Goal: Find specific page/section: Find specific page/section

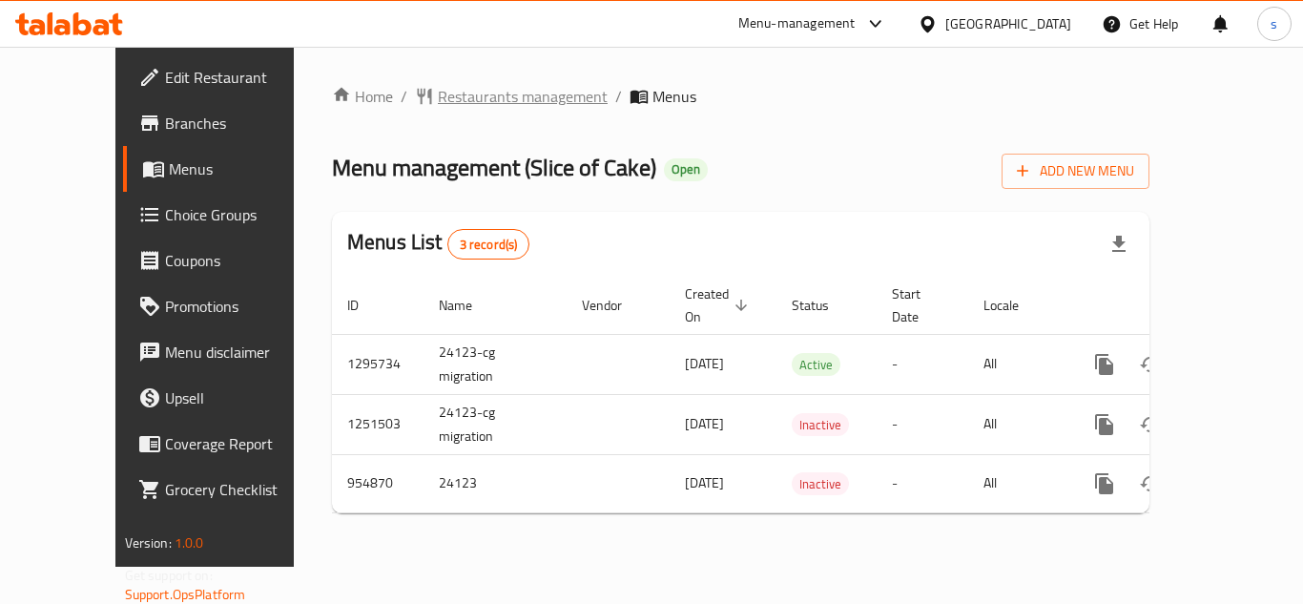
click at [438, 96] on span "Restaurants management" at bounding box center [523, 96] width 170 height 23
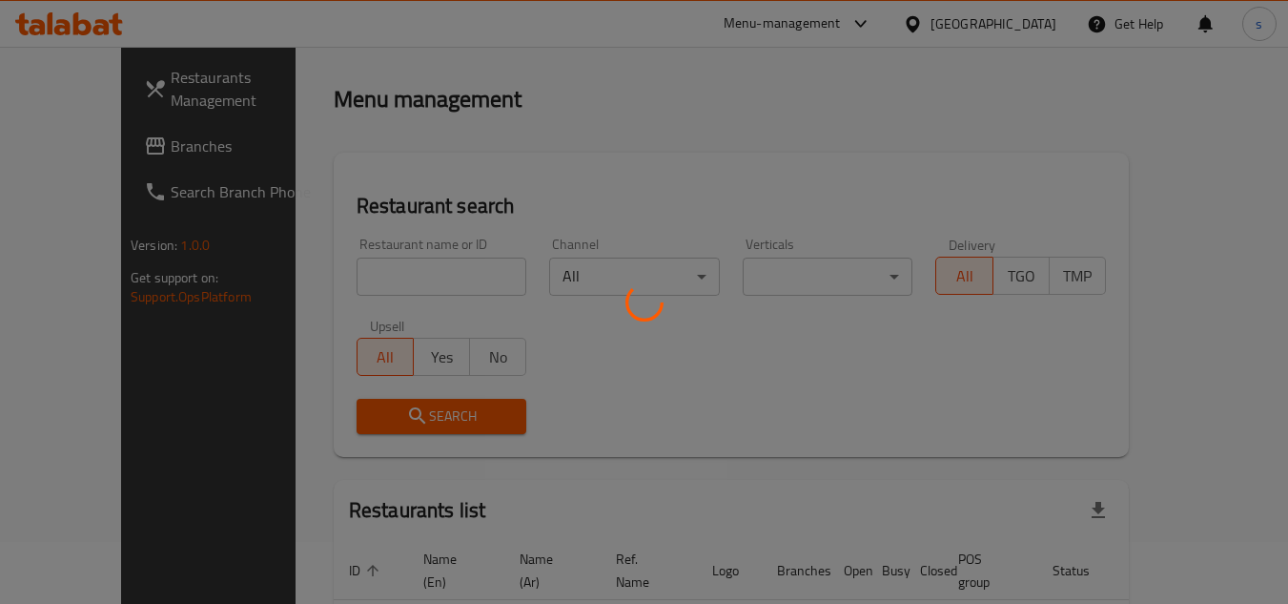
scroll to position [95, 0]
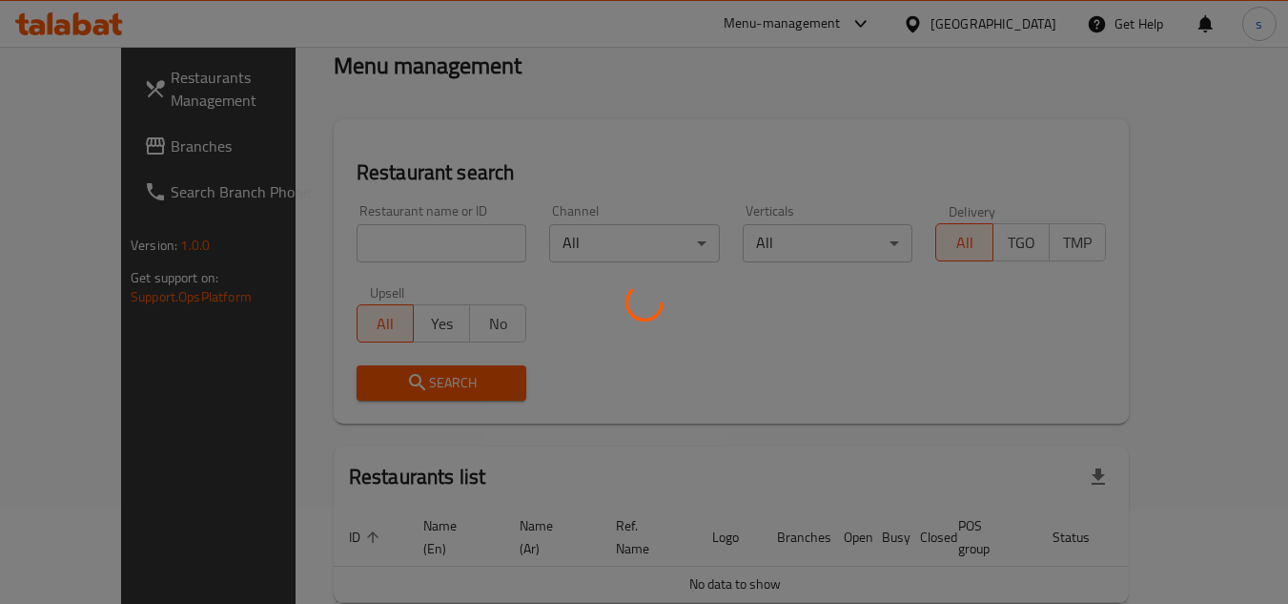
click at [363, 235] on div at bounding box center [644, 302] width 1288 height 604
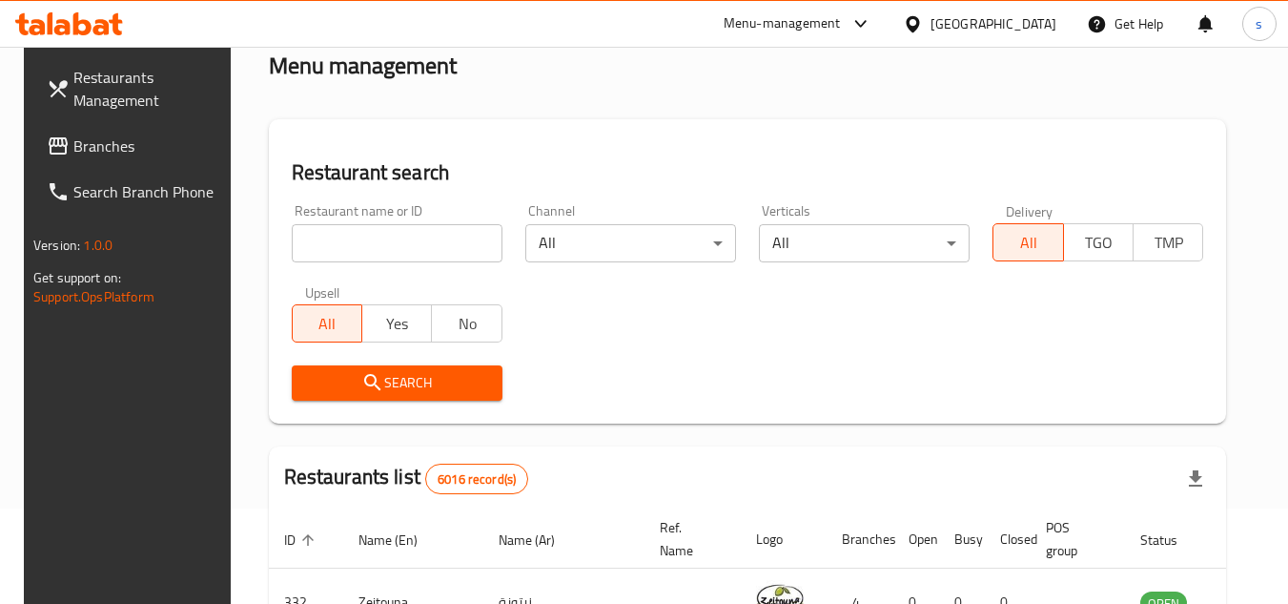
click at [361, 237] on input "search" at bounding box center [397, 243] width 211 height 38
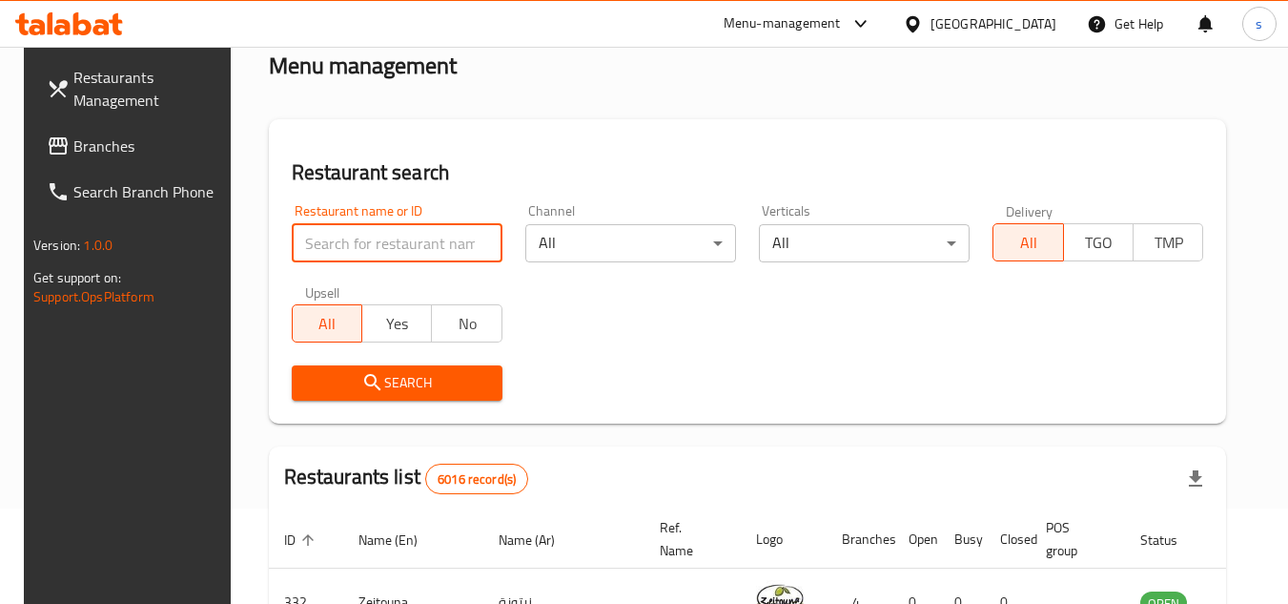
paste input "659502"
type input "659502"
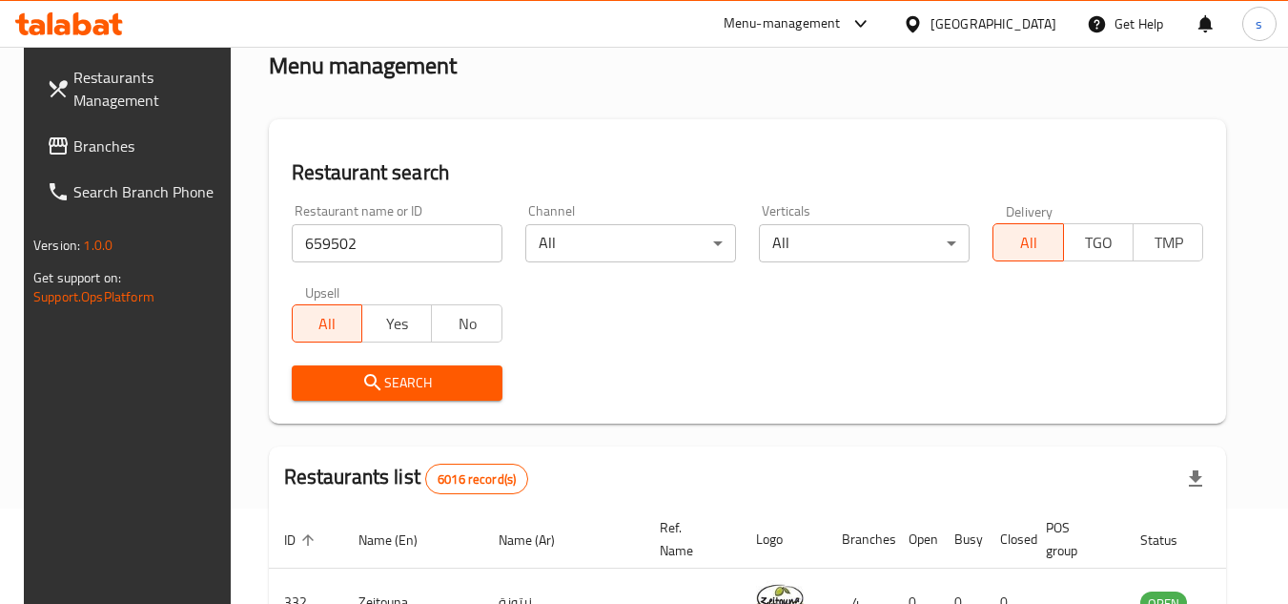
click at [393, 379] on span "Search" at bounding box center [397, 383] width 180 height 24
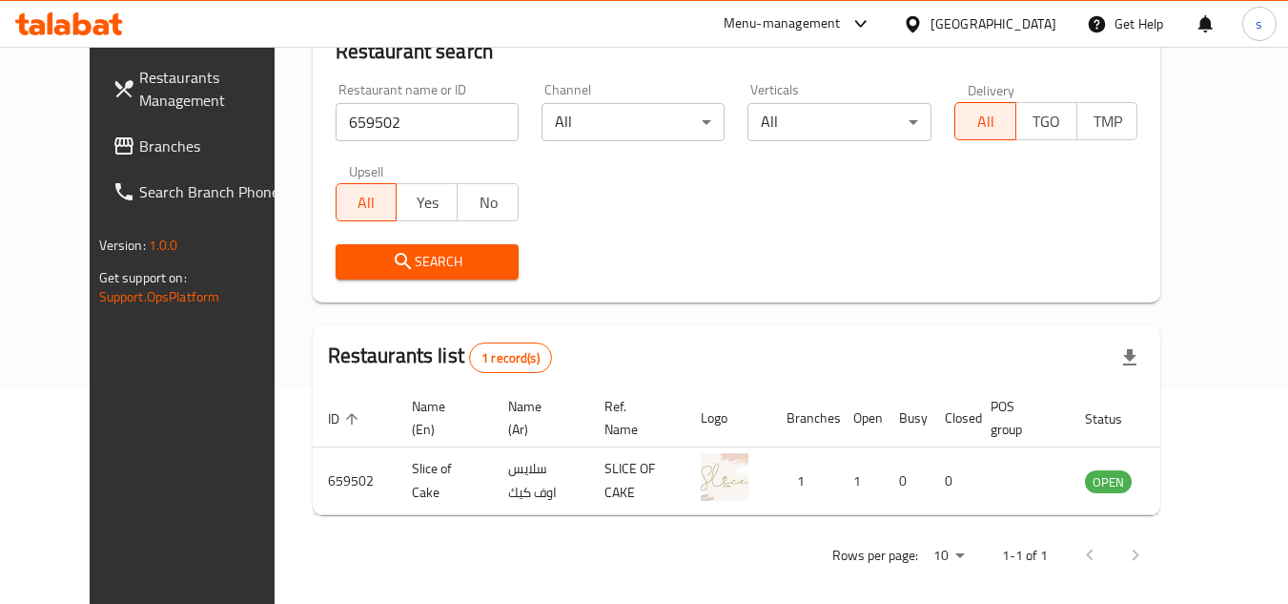
scroll to position [231, 0]
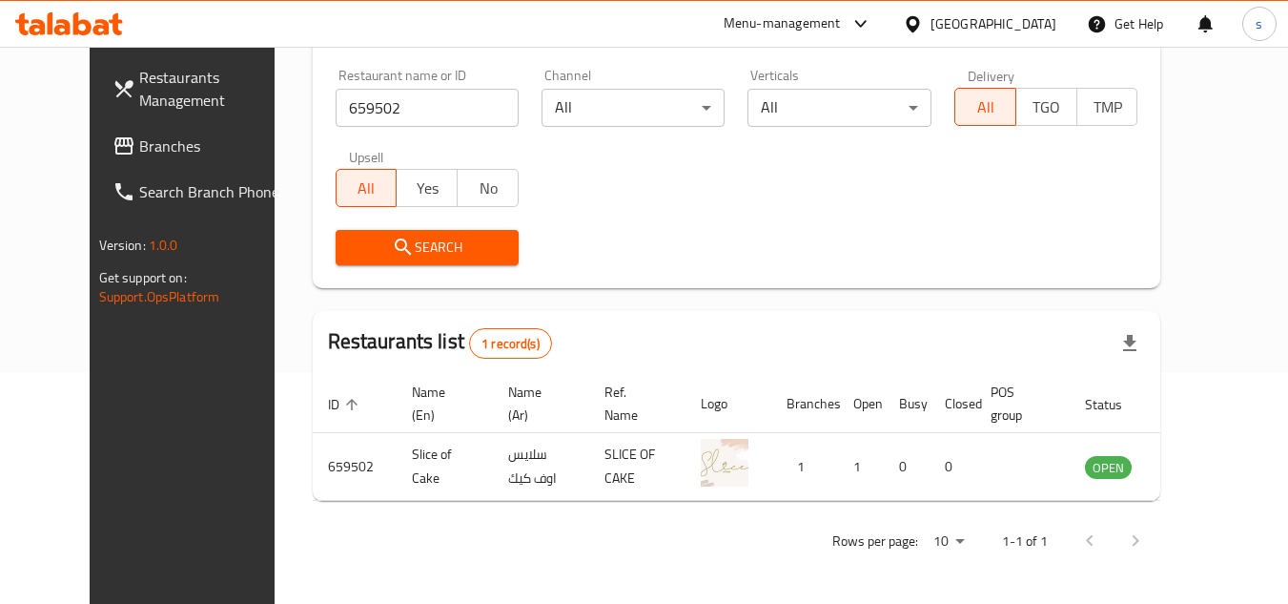
click at [243, 36] on div "Menu-management [GEOGRAPHIC_DATA] Get Help s" at bounding box center [644, 24] width 1288 height 46
click at [313, 301] on div "Home / Menu management Menu management Restaurant search Restaurant name or ID …" at bounding box center [737, 209] width 849 height 711
click at [97, 131] on link "Branches" at bounding box center [201, 146] width 208 height 46
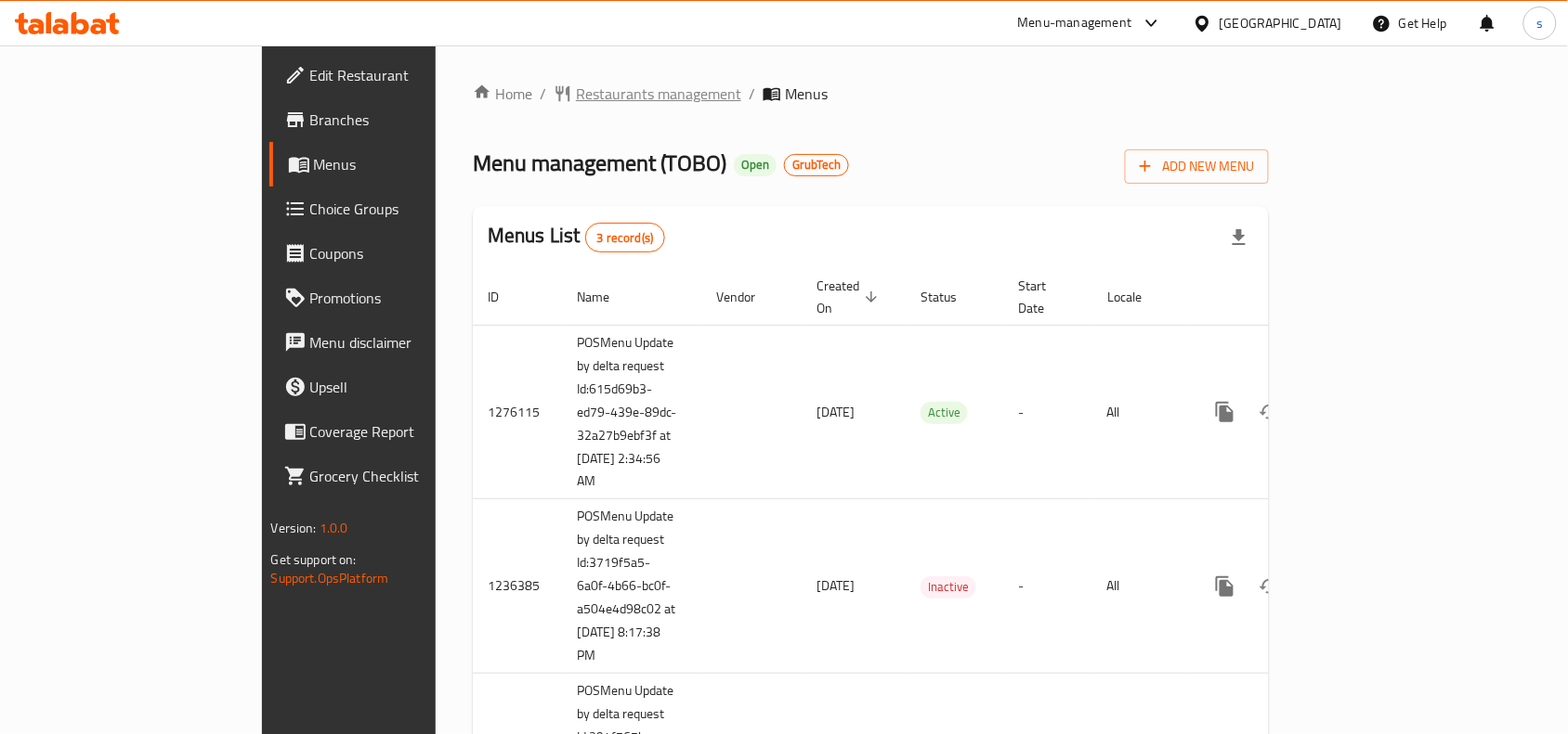
click at [576, 99] on span "Restaurants management" at bounding box center [658, 93] width 166 height 22
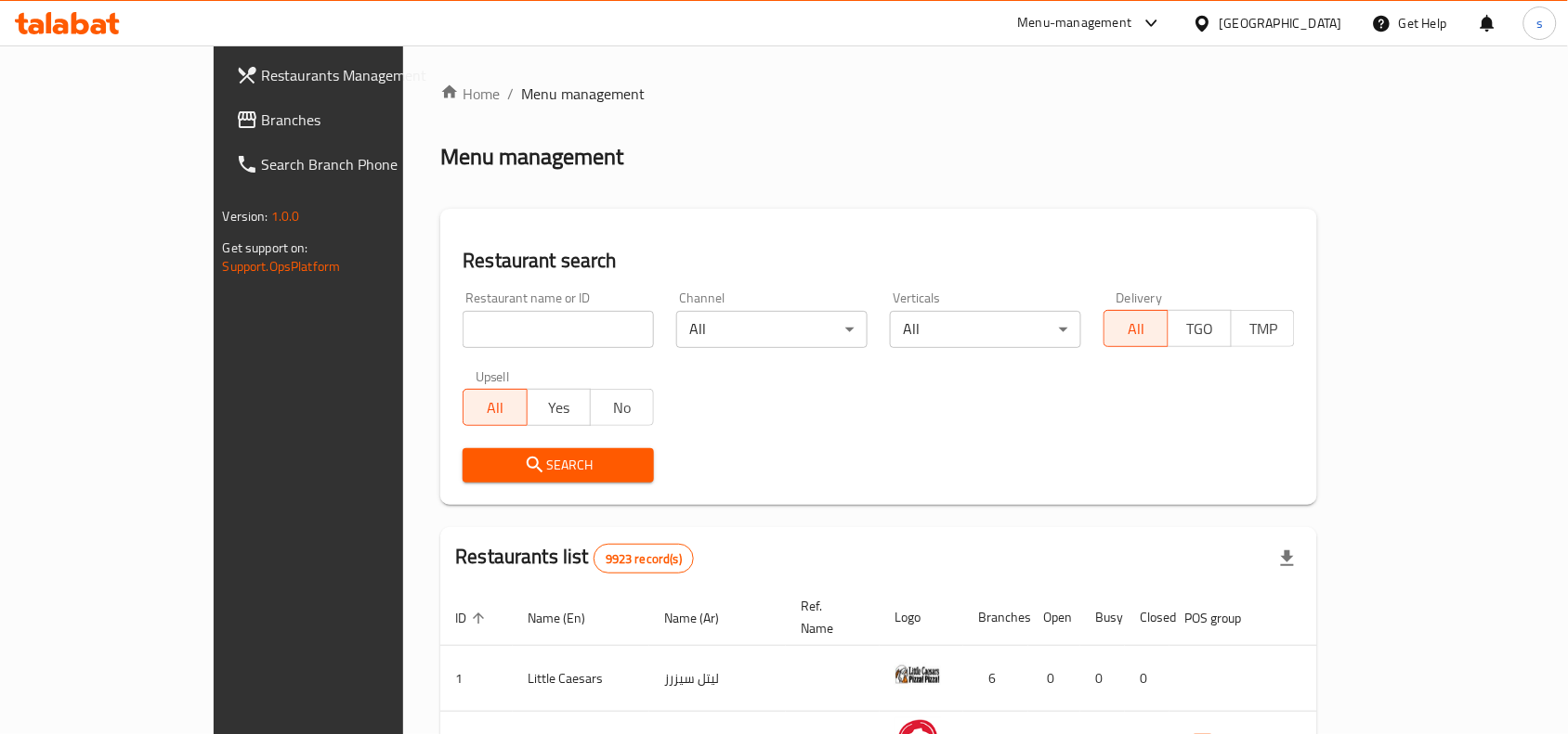
click at [447, 345] on div at bounding box center [784, 367] width 1568 height 734
click at [463, 344] on input "search" at bounding box center [558, 329] width 191 height 37
paste input "642351"
type input "642351"
click at [477, 456] on span "Search" at bounding box center [558, 465] width 162 height 23
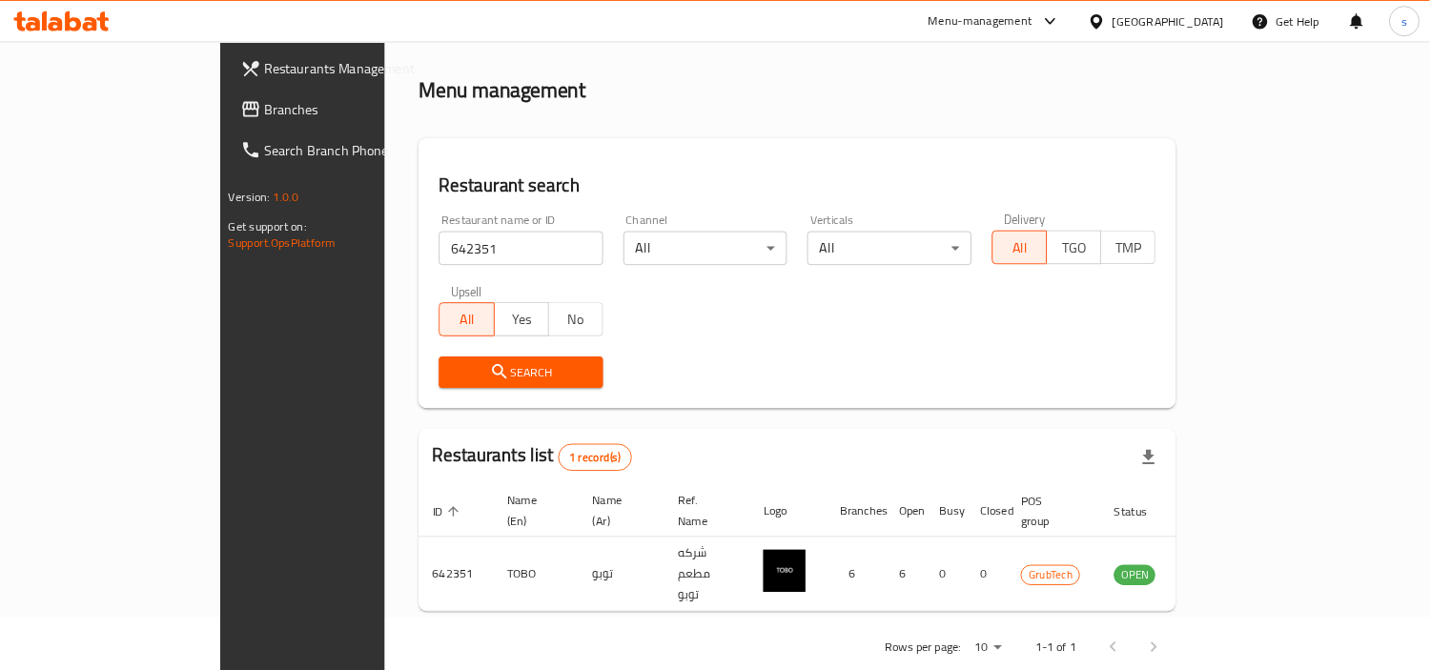
scroll to position [59, 0]
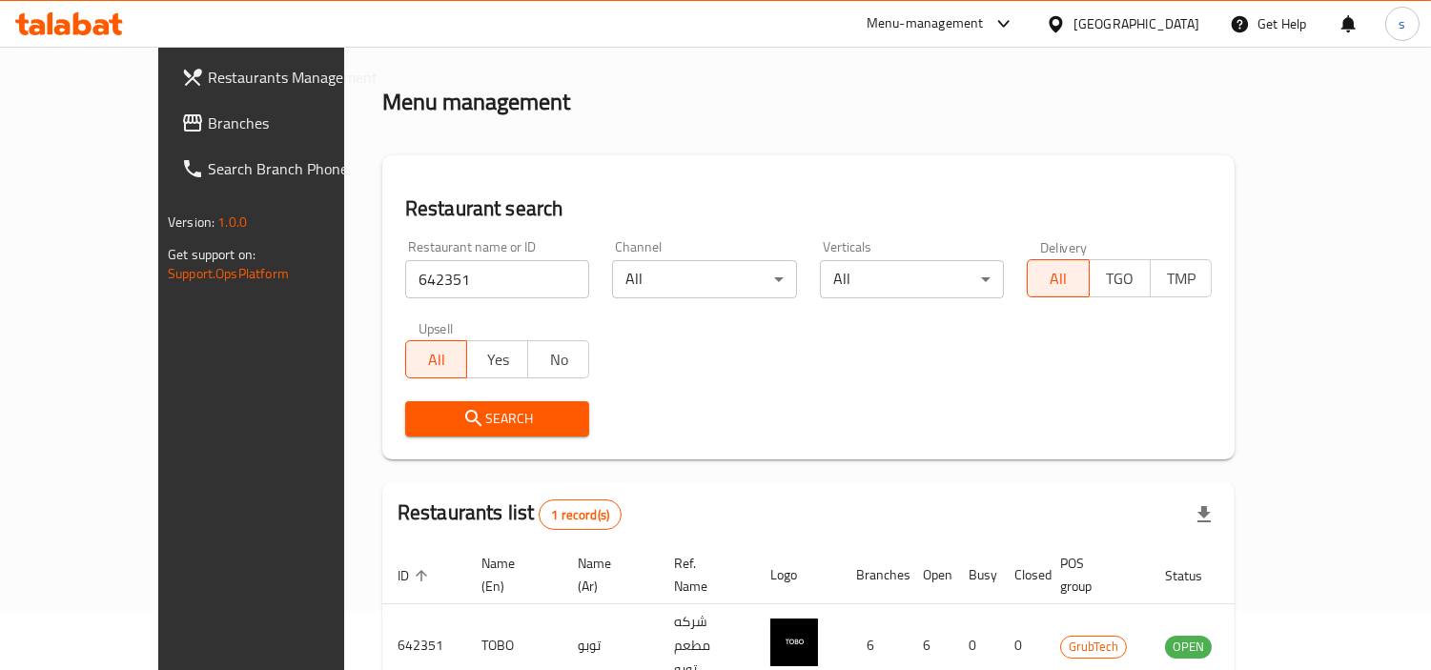
click at [208, 113] on span "Branches" at bounding box center [295, 123] width 175 height 23
